Goal: Task Accomplishment & Management: Complete application form

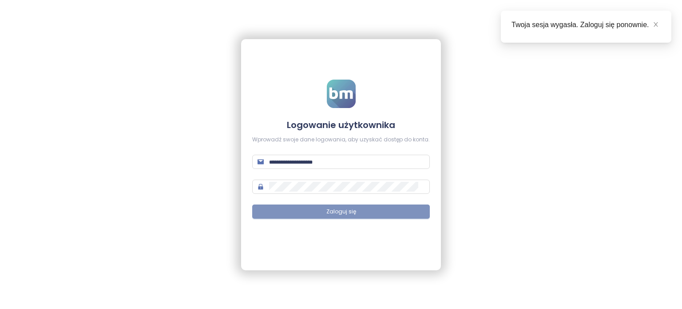
type input "**********"
click at [341, 212] on span "Zaloguj się" at bounding box center [342, 211] width 30 height 8
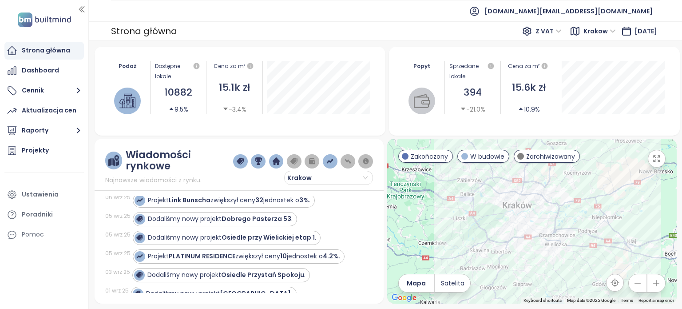
scroll to position [92, 0]
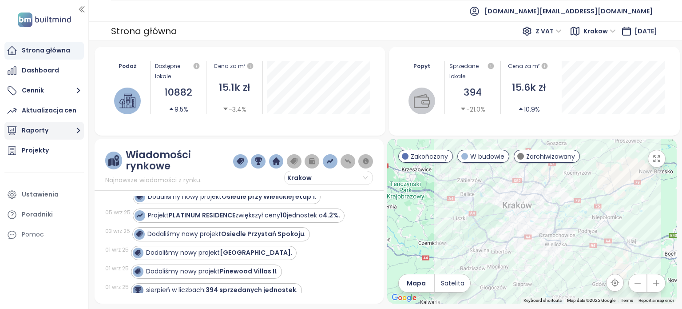
click at [44, 135] on button "Raporty" at bounding box center [44, 131] width 80 height 18
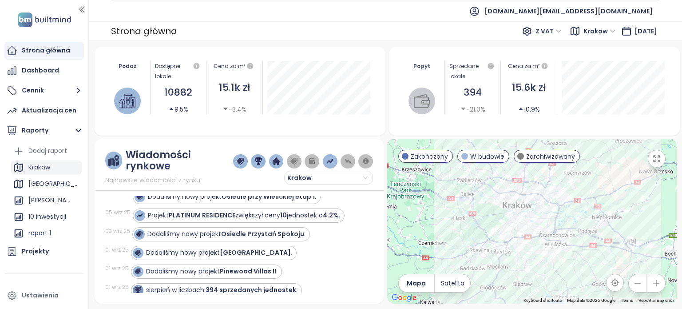
drag, startPoint x: 53, startPoint y: 169, endPoint x: 60, endPoint y: 172, distance: 7.4
click at [53, 169] on div "Krakow" at bounding box center [46, 167] width 71 height 14
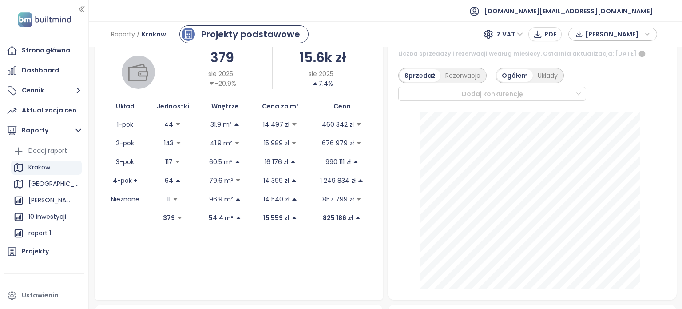
scroll to position [245, 0]
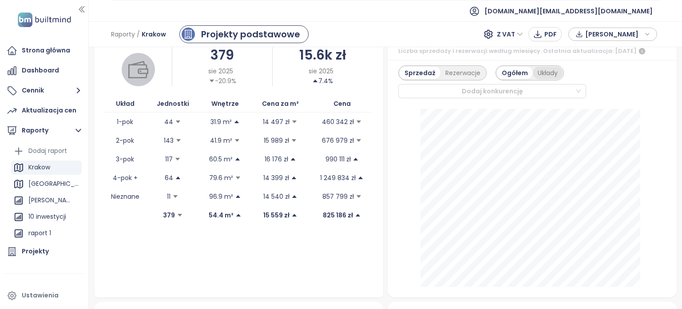
click at [538, 79] on div "Układy" at bounding box center [548, 73] width 30 height 12
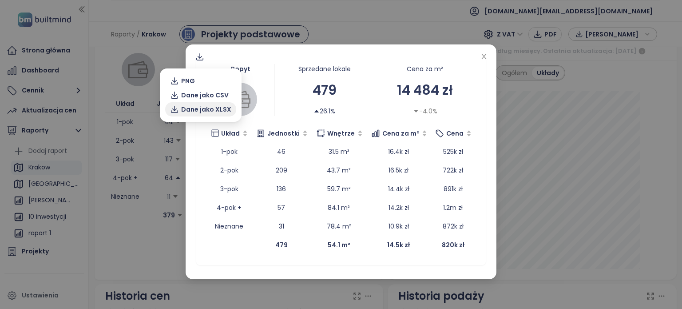
click at [223, 110] on span "Dane jako XLSX" at bounding box center [206, 109] width 50 height 10
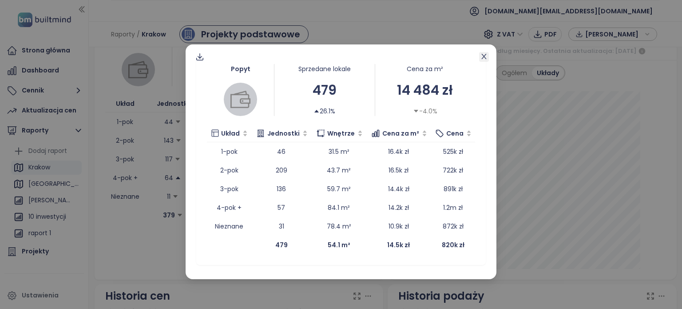
click at [486, 56] on icon "close" at bounding box center [484, 56] width 7 height 7
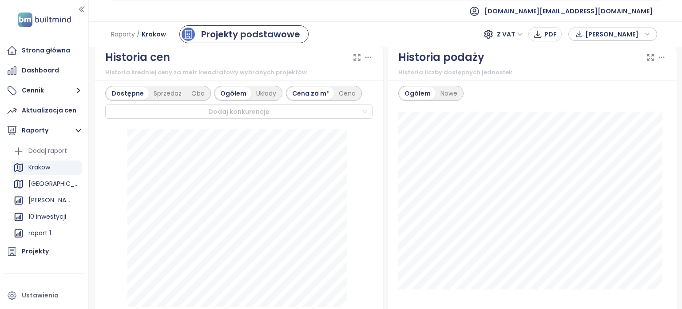
scroll to position [487, 0]
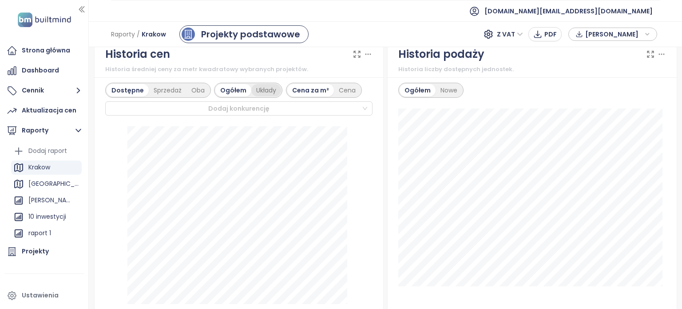
click at [270, 96] on div "Układy" at bounding box center [266, 90] width 30 height 12
click at [165, 96] on div "Sprzedaż" at bounding box center [168, 90] width 38 height 12
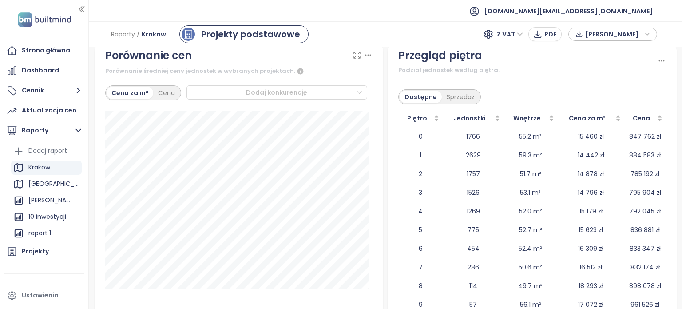
scroll to position [1318, 0]
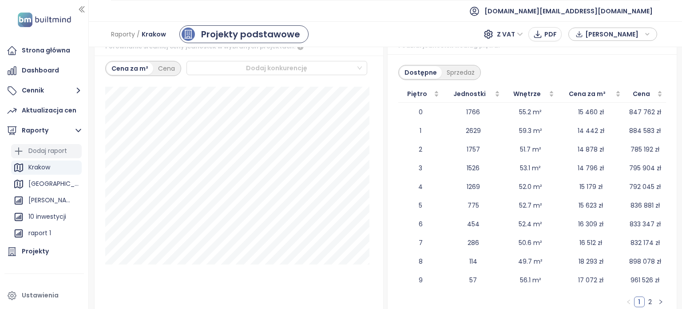
click at [58, 152] on div "Dodaj raport" at bounding box center [47, 150] width 39 height 11
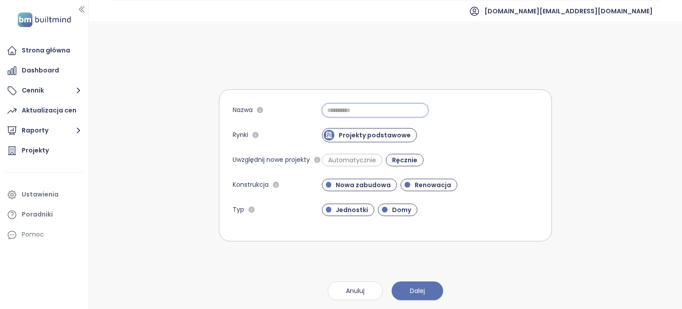
click at [355, 106] on input "Nazwa" at bounding box center [375, 110] width 107 height 14
type input "***"
click at [430, 294] on button "Dalej" at bounding box center [418, 290] width 52 height 19
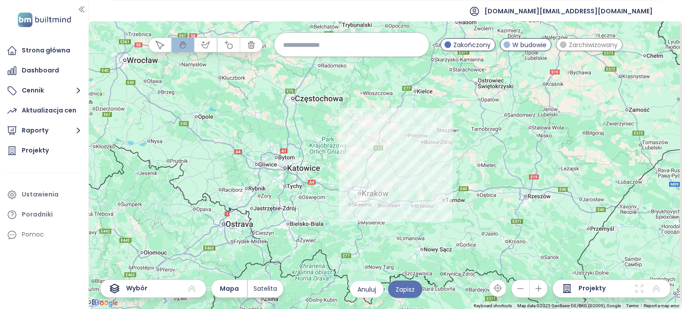
drag, startPoint x: 458, startPoint y: 234, endPoint x: 414, endPoint y: 153, distance: 92.0
click at [414, 153] on div at bounding box center [386, 164] width 594 height 287
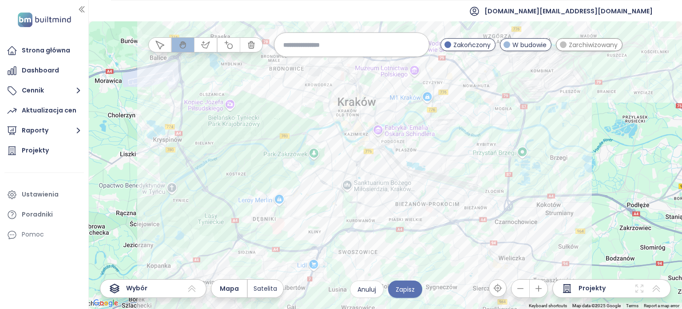
drag, startPoint x: 435, startPoint y: 129, endPoint x: 439, endPoint y: 220, distance: 91.2
click at [439, 220] on div at bounding box center [386, 164] width 594 height 287
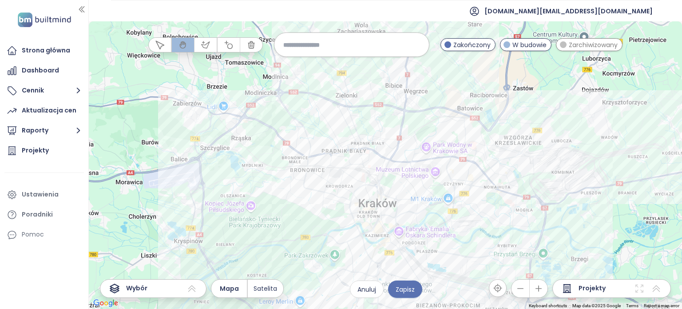
drag, startPoint x: 434, startPoint y: 115, endPoint x: 450, endPoint y: 152, distance: 40.6
click at [450, 152] on div at bounding box center [386, 164] width 594 height 287
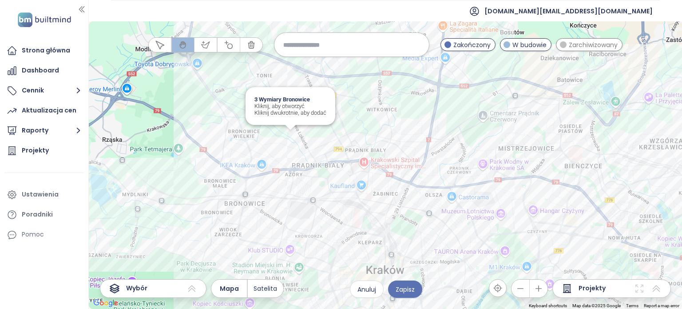
click at [290, 135] on div "3 Wymiary Bronowice Kliknij, aby otworzyć Kliknij dwukrotnie, aby dodać" at bounding box center [386, 164] width 594 height 287
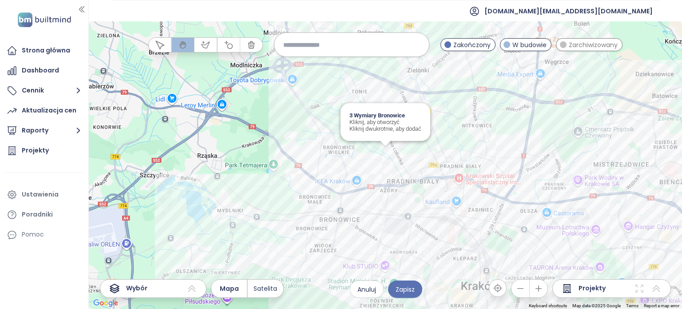
click at [384, 152] on div "3 Wymiary Bronowice Kliknij, aby otworzyć Kliknij dwukrotnie, aby dodać" at bounding box center [386, 164] width 594 height 287
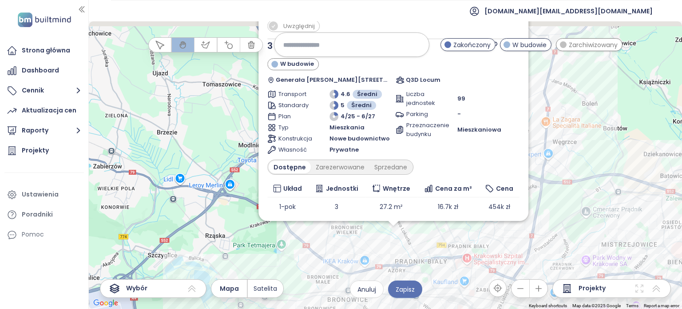
drag, startPoint x: 348, startPoint y: 189, endPoint x: 353, endPoint y: 261, distance: 72.6
click at [353, 261] on div "Uwzględnij 3 Wymiary Bronowice W budowie Generała Tadeusza Pełczyńskiego 16, 31…" at bounding box center [386, 164] width 594 height 287
click at [354, 261] on div "Uwzględnij 3 Wymiary Bronowice W budowie Generała Tadeusza Pełczyńskiego 16, 31…" at bounding box center [386, 164] width 594 height 287
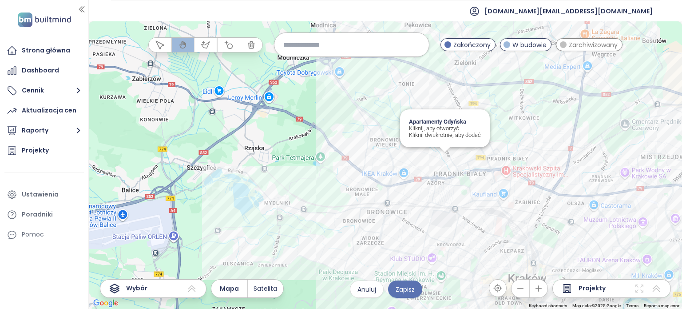
click at [446, 159] on div "Apartamenty Gdyńska Kliknij, aby otworzyć Kliknij dwukrotnie, aby dodać" at bounding box center [386, 164] width 594 height 287
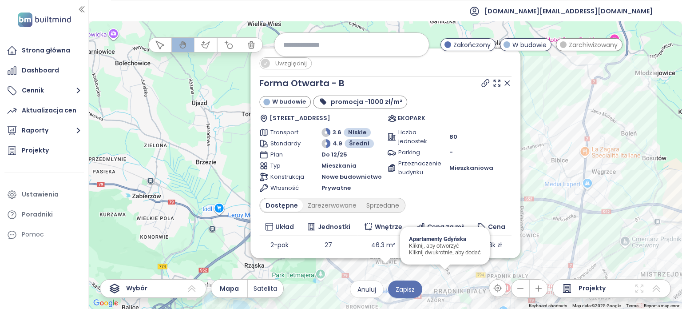
click at [287, 64] on span "Uwzględnij" at bounding box center [291, 63] width 40 height 11
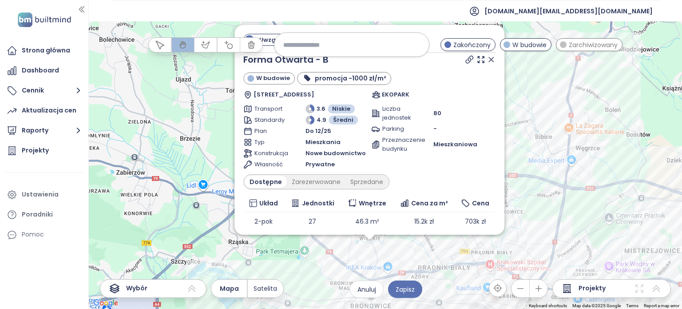
drag, startPoint x: 527, startPoint y: 259, endPoint x: 510, endPoint y: 232, distance: 31.3
click at [510, 232] on div "Uwzględnij Forma Otwarta - B W budowie promocja -1000 zł/m² Sosnowiecka 34, 31-…" at bounding box center [386, 164] width 594 height 287
click at [489, 59] on icon at bounding box center [491, 59] width 4 height 4
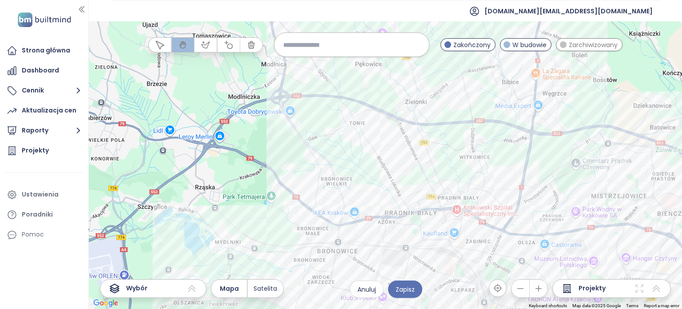
drag, startPoint x: 483, startPoint y: 247, endPoint x: 448, endPoint y: 190, distance: 66.2
click at [448, 190] on div at bounding box center [386, 164] width 594 height 287
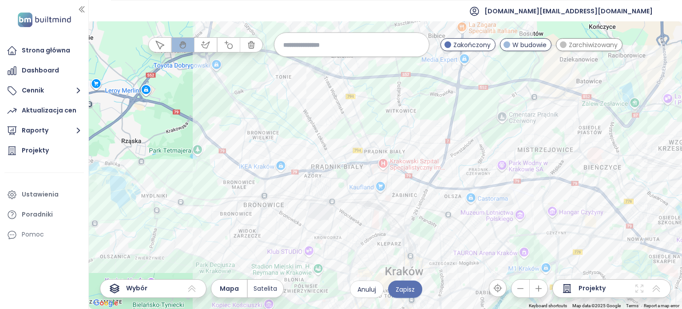
drag, startPoint x: 414, startPoint y: 199, endPoint x: 346, endPoint y: 154, distance: 81.8
click at [346, 154] on div at bounding box center [386, 164] width 594 height 287
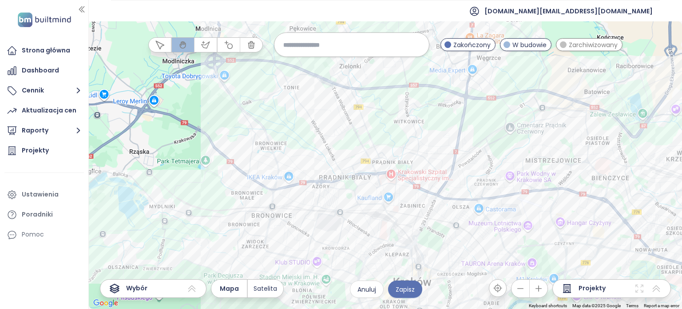
drag, startPoint x: 273, startPoint y: 94, endPoint x: 282, endPoint y: 106, distance: 15.0
click at [281, 106] on div at bounding box center [386, 164] width 594 height 287
click at [229, 49] on icon "button" at bounding box center [228, 44] width 9 height 9
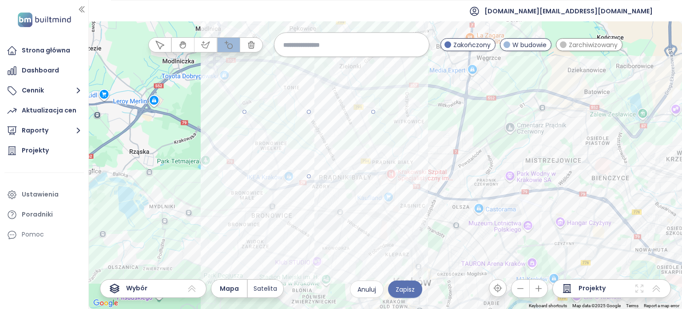
drag, startPoint x: 307, startPoint y: 110, endPoint x: 364, endPoint y: 145, distance: 67.4
click at [364, 145] on div at bounding box center [386, 165] width 594 height 287
click at [203, 44] on icon "button" at bounding box center [206, 44] width 8 height 6
click at [419, 104] on div at bounding box center [386, 165] width 594 height 287
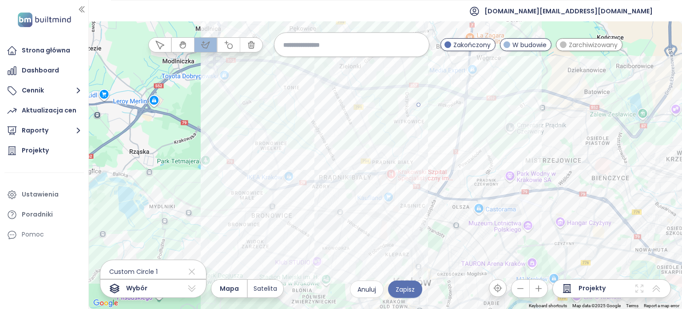
click at [423, 159] on div at bounding box center [386, 165] width 594 height 287
click at [477, 136] on div at bounding box center [386, 165] width 594 height 287
click at [474, 88] on div at bounding box center [386, 165] width 594 height 287
click at [438, 86] on div at bounding box center [386, 165] width 594 height 287
click at [419, 104] on div at bounding box center [386, 165] width 594 height 287
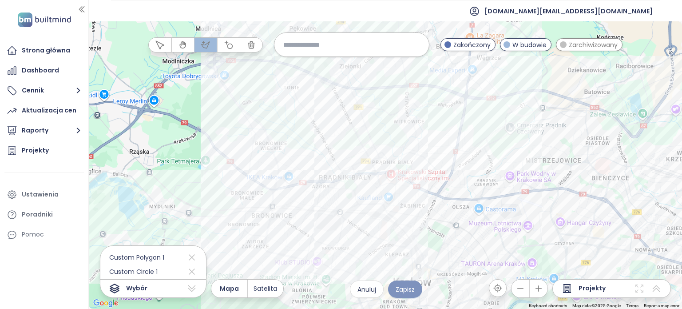
click at [407, 287] on span "Zapisz" at bounding box center [405, 289] width 19 height 10
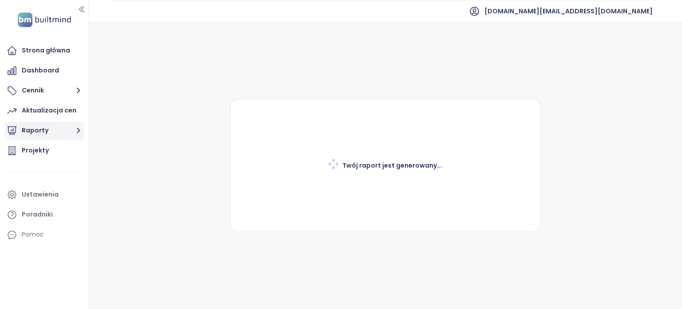
click at [69, 131] on button "Raporty" at bounding box center [44, 131] width 80 height 18
click at [55, 131] on button "Raporty" at bounding box center [44, 131] width 80 height 18
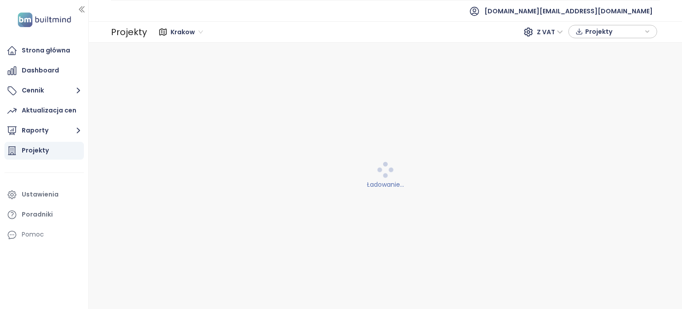
click at [52, 152] on div "Projekty" at bounding box center [44, 151] width 80 height 18
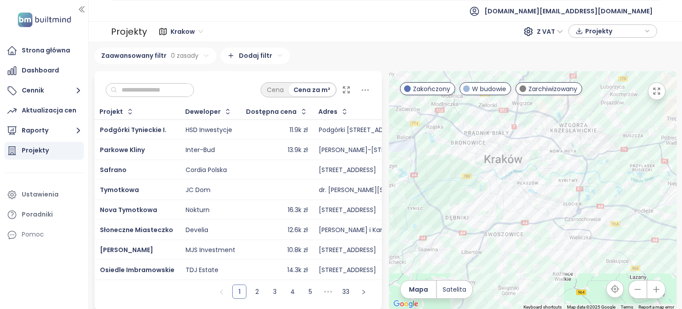
click at [347, 88] on icon at bounding box center [346, 89] width 9 height 9
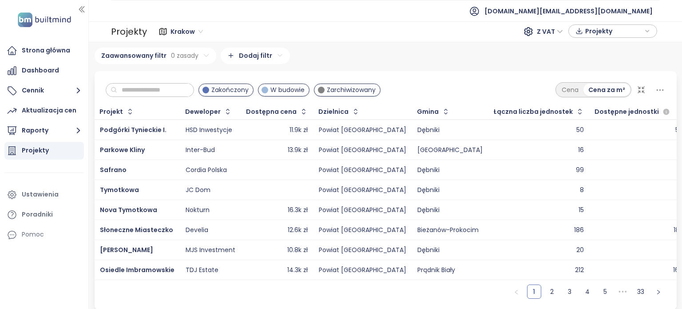
click at [638, 88] on icon at bounding box center [641, 90] width 6 height 6
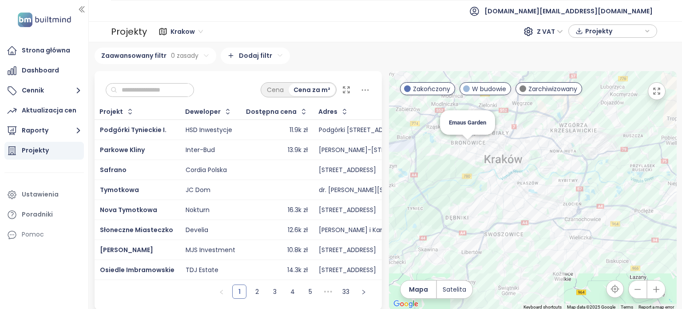
click at [459, 150] on div "Emaus Garden" at bounding box center [533, 190] width 288 height 239
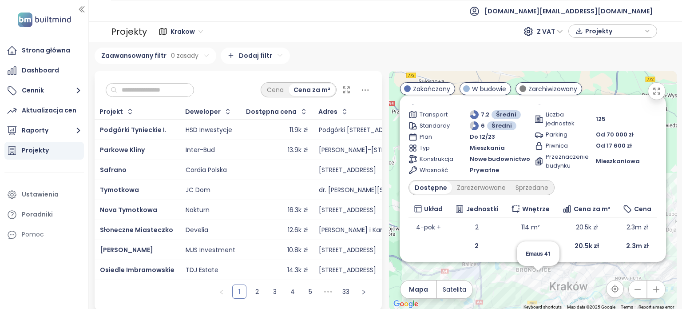
scroll to position [46, 0]
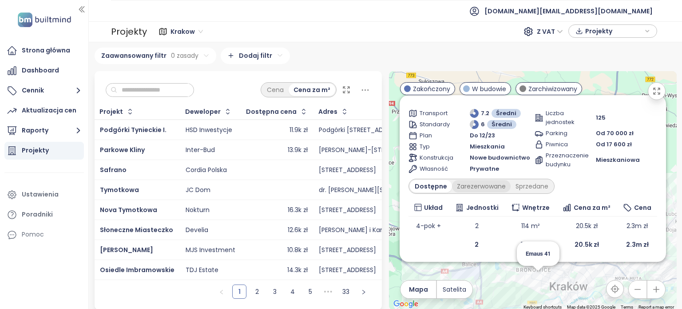
click at [474, 187] on div "Zarezerwowane" at bounding box center [481, 186] width 59 height 12
click at [428, 186] on div "Dostępne" at bounding box center [430, 186] width 40 height 12
click at [606, 279] on div "Emaus Garden Zakończony Piotra Borowego 41B, 30-215 Kraków, Poland Grupa Mateje…" at bounding box center [533, 190] width 288 height 239
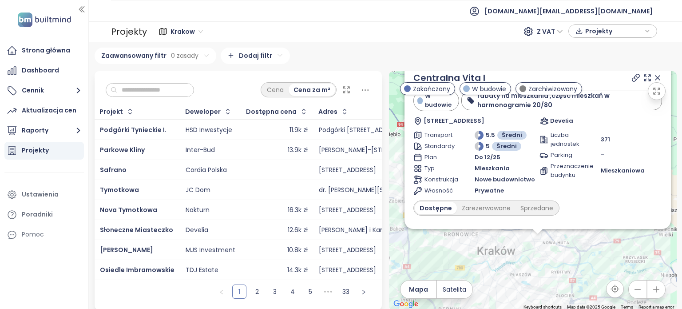
drag, startPoint x: 564, startPoint y: 199, endPoint x: 572, endPoint y: 225, distance: 28.0
click at [576, 273] on div "Centralna Vita I W budowie rabaty na mieszkania ,część mieszkań w harmonogramie…" at bounding box center [533, 190] width 288 height 239
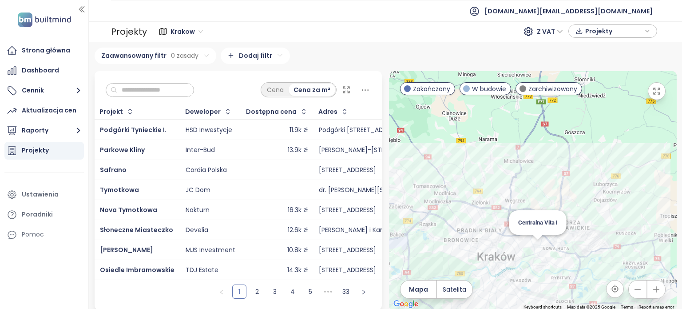
click at [534, 248] on div "Centralna Vita I" at bounding box center [533, 190] width 288 height 239
click at [534, 247] on div "Centralna Vita I" at bounding box center [533, 190] width 288 height 239
click at [531, 245] on div "Centralna Vita I" at bounding box center [533, 190] width 288 height 239
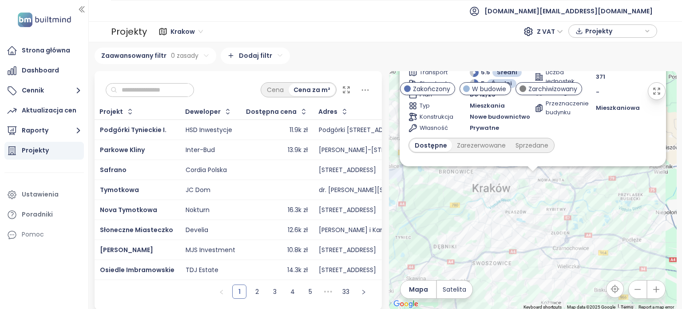
click at [530, 179] on div "Centralna Vita I W budowie rabaty na mieszkania ,część mieszkań w harmonogramie…" at bounding box center [533, 190] width 288 height 239
drag, startPoint x: 644, startPoint y: 124, endPoint x: 648, endPoint y: 149, distance: 25.6
click at [648, 149] on div "Centralna Vita I W budowie rabaty na mieszkania ,część mieszkań w harmonogramie…" at bounding box center [533, 82] width 249 height 149
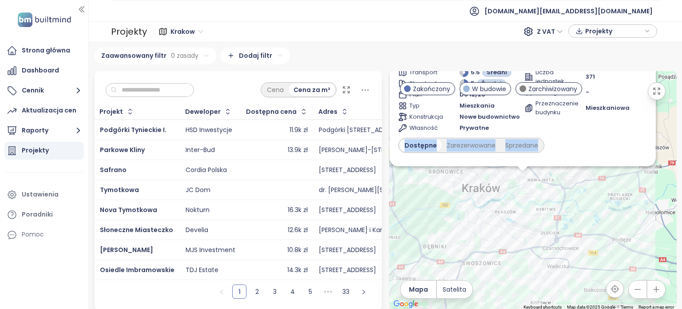
click at [674, 135] on div "Krakow Liczba projektów Area Łódź Liczba projektów Area ··· Analiza Osiedle Ibr…" at bounding box center [386, 175] width 594 height 267
click at [673, 131] on div "Krakow Liczba projektów Area Łódź Liczba projektów Area ··· Analiza Osiedle Ibr…" at bounding box center [386, 175] width 594 height 267
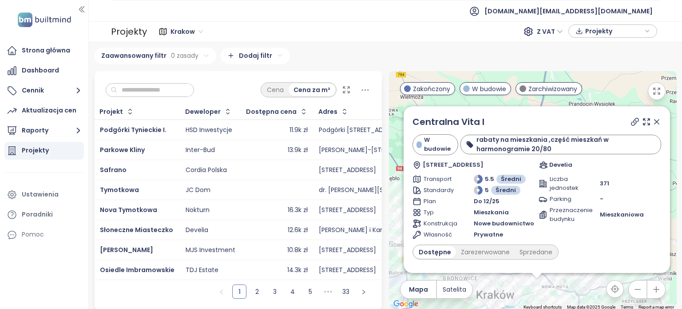
drag, startPoint x: 663, startPoint y: 122, endPoint x: 677, endPoint y: 226, distance: 104.9
click at [677, 226] on div "Krakow Liczba projektów Area Łódź Liczba projektów Area ··· Analiza Osiedle Ibr…" at bounding box center [386, 175] width 594 height 267
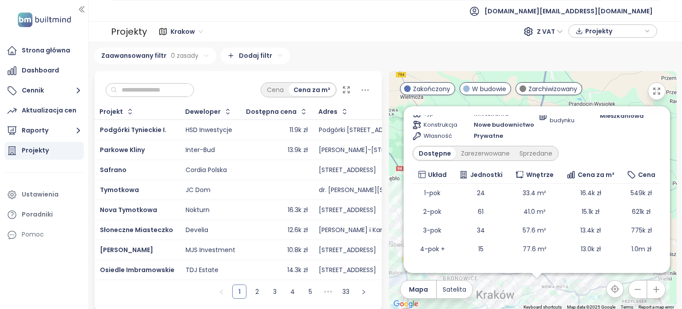
scroll to position [111, 0]
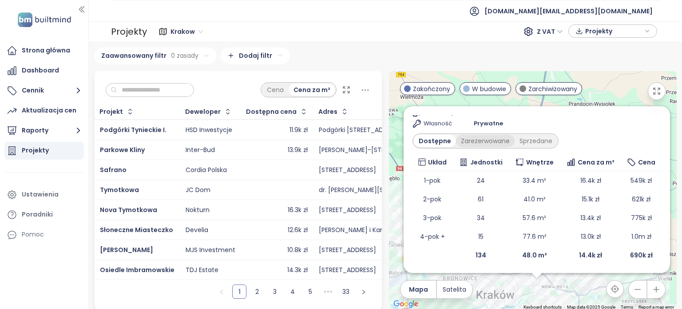
click at [474, 143] on div "Zarezerwowane" at bounding box center [485, 141] width 59 height 12
click at [479, 142] on div "Zarezerwowane" at bounding box center [485, 141] width 63 height 12
click at [525, 142] on div "Sprzedane" at bounding box center [538, 141] width 43 height 12
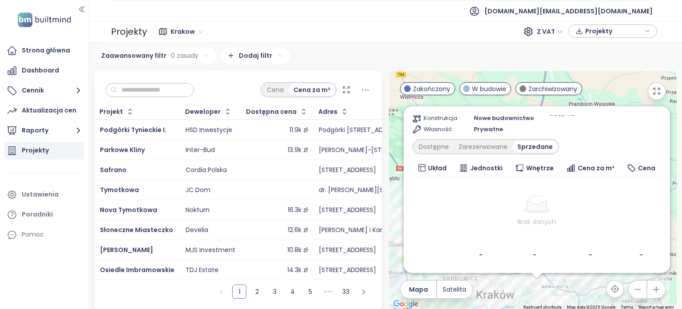
scroll to position [105, 0]
click at [483, 147] on div "Zarezerwowane" at bounding box center [483, 147] width 59 height 12
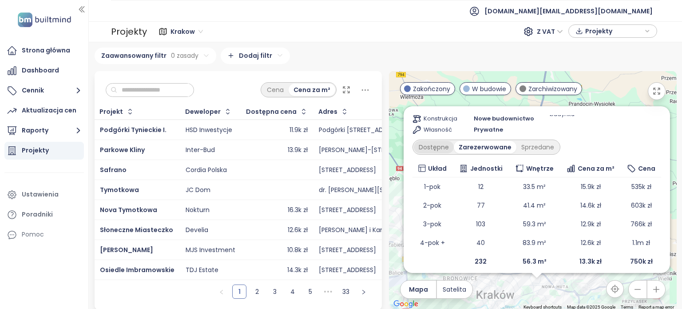
click at [432, 146] on div "Dostępne" at bounding box center [434, 147] width 40 height 12
click at [481, 149] on div "Zarezerwowane" at bounding box center [485, 147] width 59 height 12
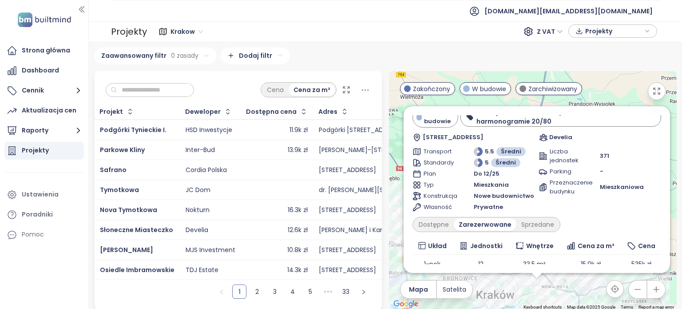
scroll to position [0, 0]
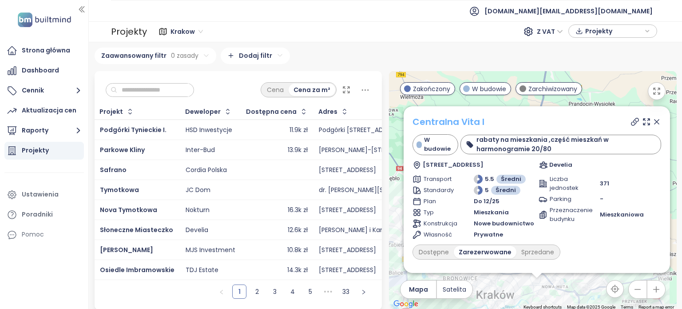
click at [471, 121] on link "Centralna Vita I" at bounding box center [449, 122] width 72 height 12
click at [631, 124] on icon at bounding box center [635, 121] width 9 height 9
click at [73, 129] on icon "button" at bounding box center [78, 130] width 11 height 11
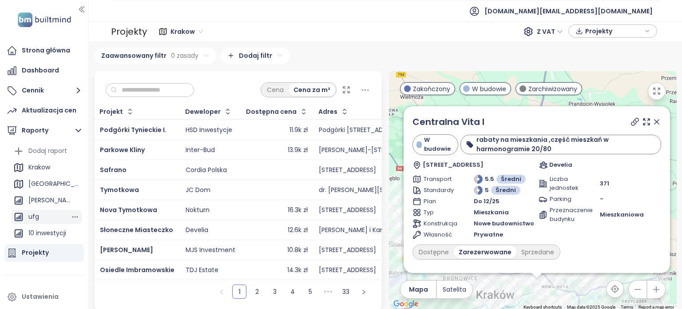
click at [57, 210] on div "ufg" at bounding box center [46, 217] width 71 height 14
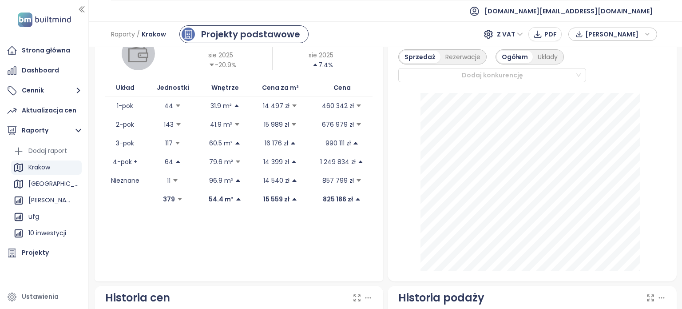
scroll to position [226, 0]
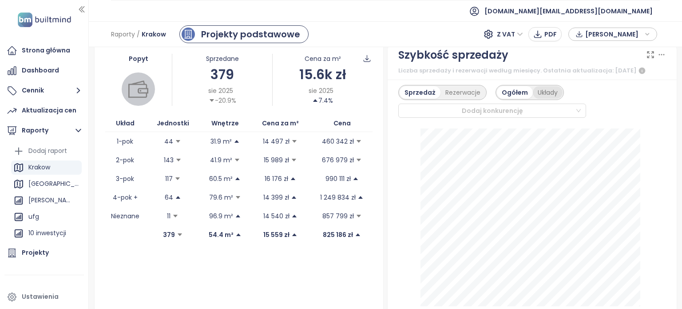
click at [548, 99] on div "Układy" at bounding box center [548, 92] width 30 height 12
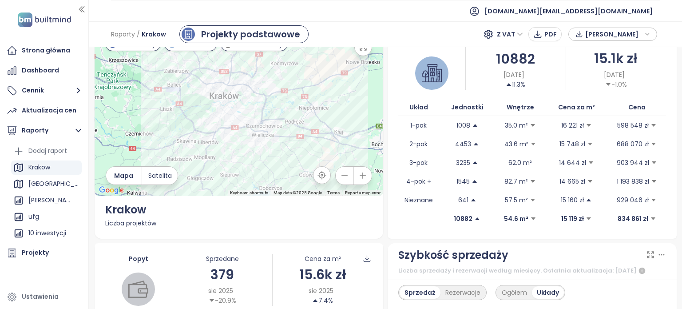
scroll to position [0, 0]
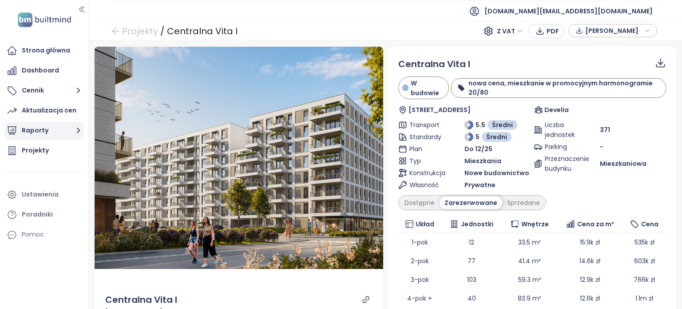
click at [76, 133] on icon "button" at bounding box center [78, 130] width 11 height 11
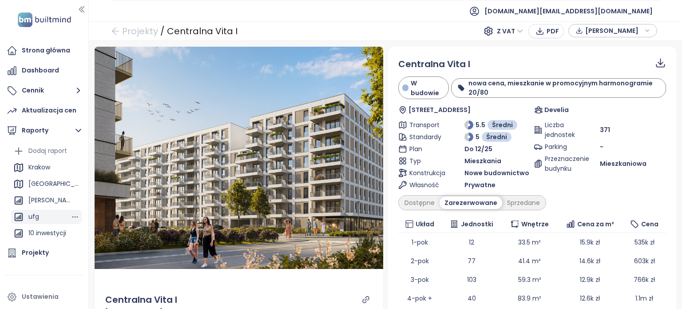
click at [46, 215] on div "ufg" at bounding box center [46, 217] width 71 height 14
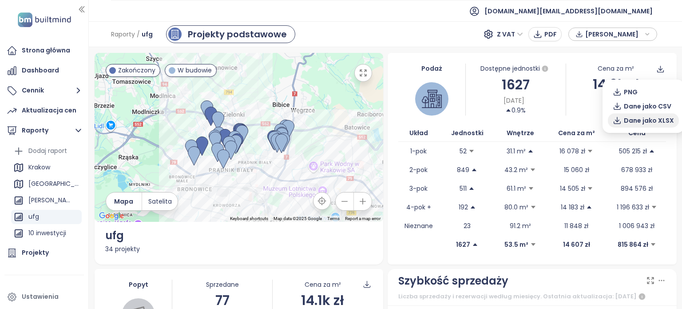
click at [654, 120] on span "Dane jako XLSX" at bounding box center [649, 121] width 50 height 10
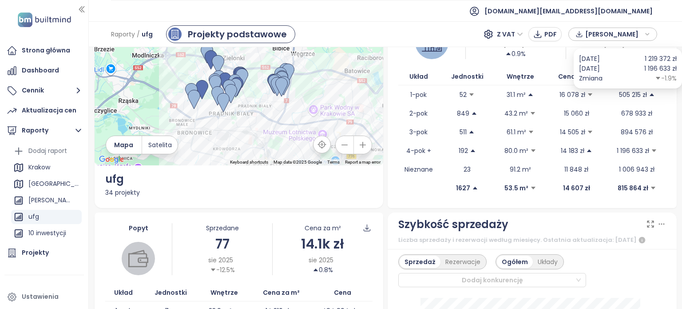
scroll to position [21, 0]
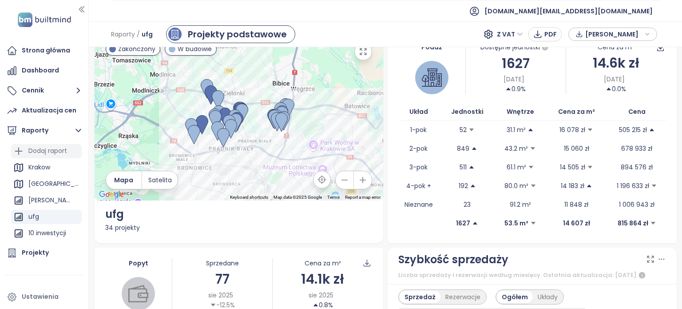
click at [59, 151] on div "Dodaj raport" at bounding box center [47, 150] width 39 height 11
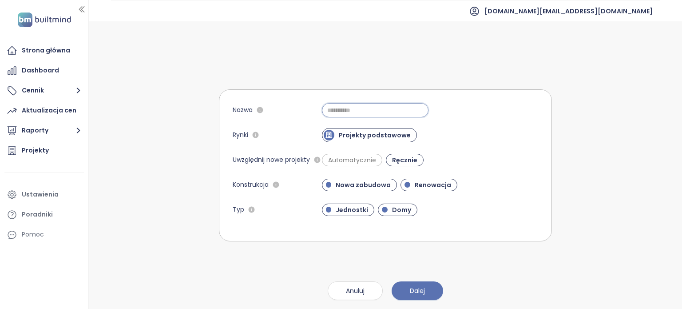
click at [380, 112] on input "Nazwa" at bounding box center [375, 110] width 107 height 14
type input "****"
click at [419, 285] on button "Dalej" at bounding box center [418, 290] width 52 height 19
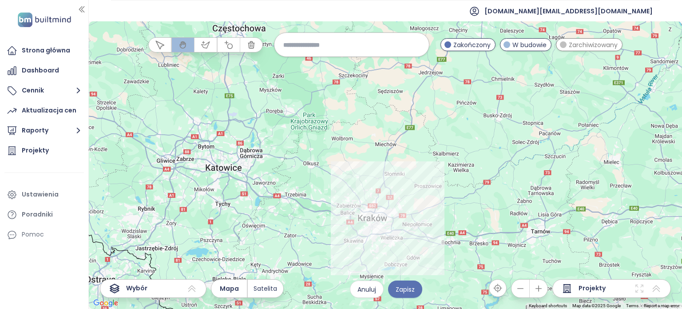
drag, startPoint x: 455, startPoint y: 266, endPoint x: 440, endPoint y: 149, distance: 117.8
click at [440, 149] on div at bounding box center [386, 164] width 594 height 287
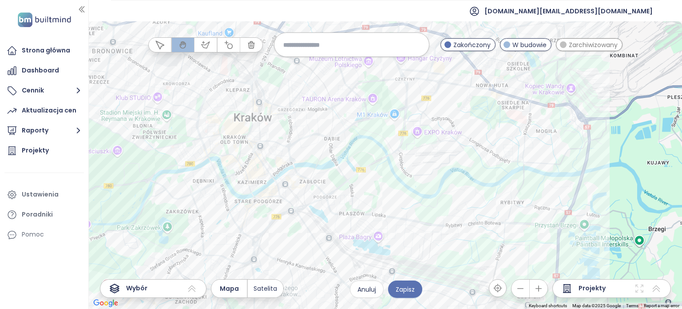
drag, startPoint x: 395, startPoint y: 148, endPoint x: 466, endPoint y: 169, distance: 73.8
click at [466, 169] on div at bounding box center [386, 164] width 594 height 287
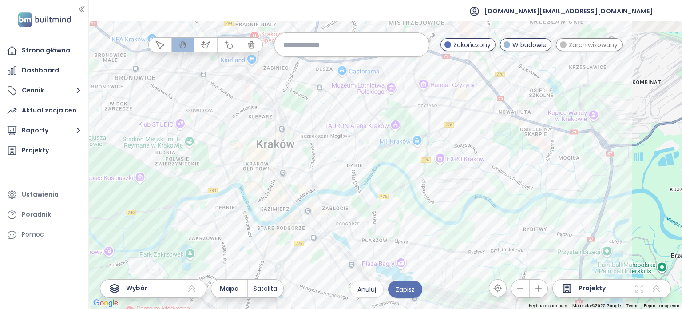
drag, startPoint x: 441, startPoint y: 161, endPoint x: 467, endPoint y: 192, distance: 40.7
click at [467, 192] on div at bounding box center [386, 164] width 594 height 287
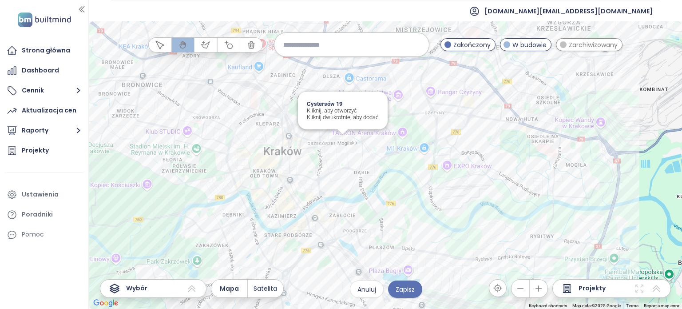
click at [343, 143] on div "Cystersów 19 Kliknij, aby otworzyć Kliknij dwukrotnie, aby dodać" at bounding box center [386, 164] width 594 height 287
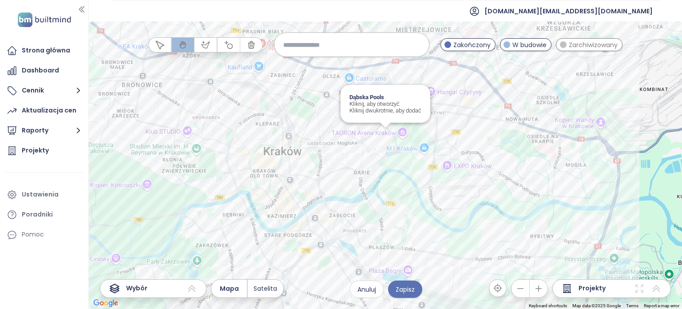
click at [388, 136] on div "Dąbska Pools Kliknij, aby otworzyć Kliknij dwukrotnie, aby dodać" at bounding box center [386, 164] width 594 height 287
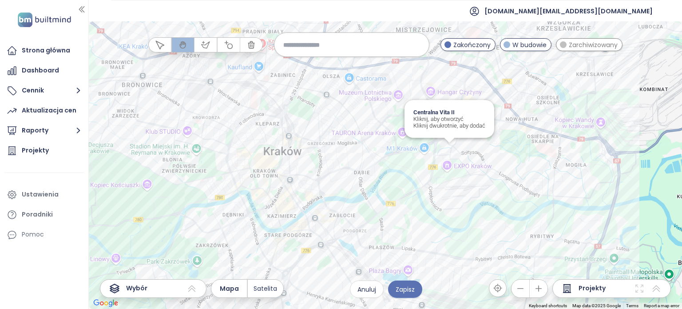
click at [448, 149] on div "Centralna Vita II Kliknij, aby otworzyć Kliknij dwukrotnie, aby dodać" at bounding box center [386, 164] width 594 height 287
